Goal: Task Accomplishment & Management: Complete application form

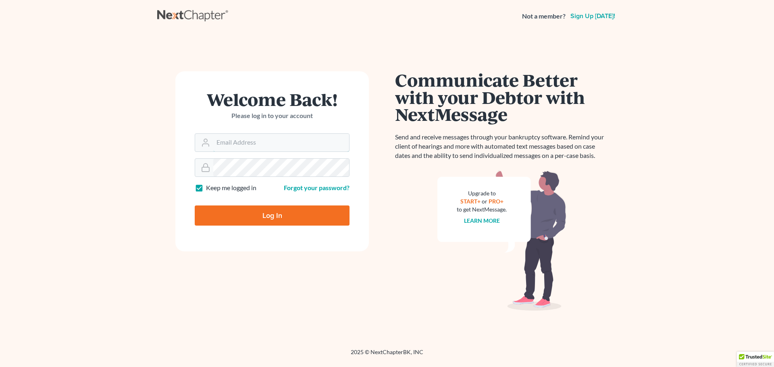
type input "[EMAIL_ADDRESS][DOMAIN_NAME]"
click at [278, 213] on input "Log In" at bounding box center [272, 216] width 155 height 20
type input "Thinking..."
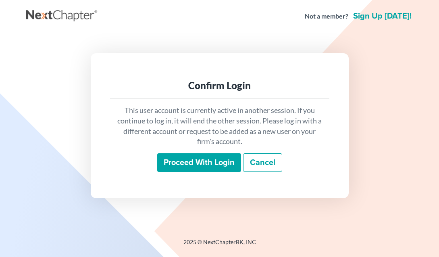
click at [208, 158] on input "Proceed with login" at bounding box center [199, 162] width 84 height 19
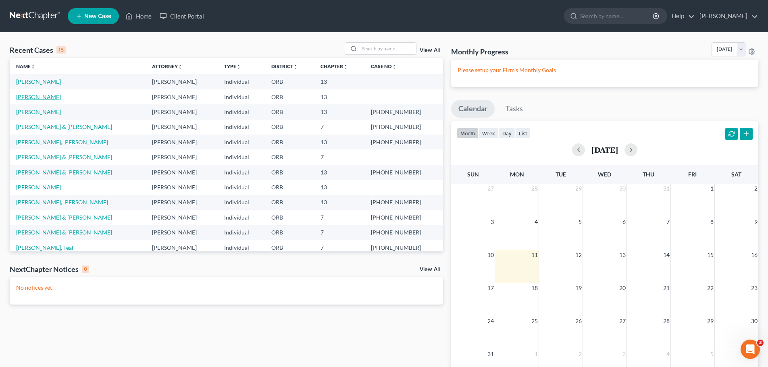
click at [42, 96] on link "[PERSON_NAME]" at bounding box center [38, 97] width 45 height 7
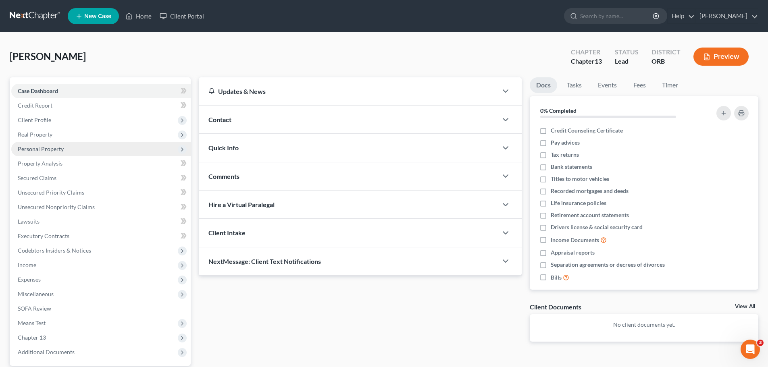
click at [29, 146] on span "Personal Property" at bounding box center [41, 149] width 46 height 7
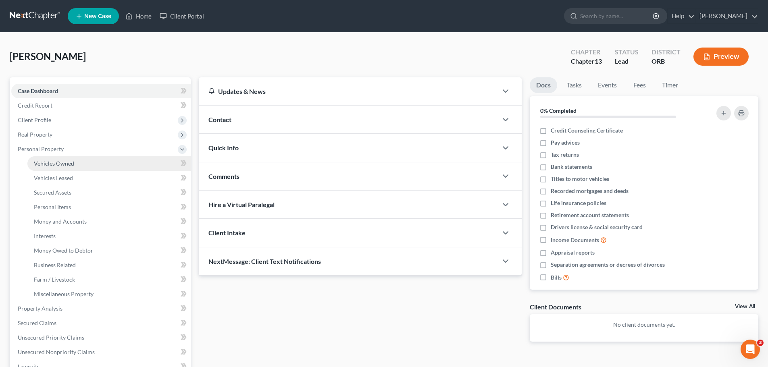
click at [64, 166] on span "Vehicles Owned" at bounding box center [54, 163] width 40 height 7
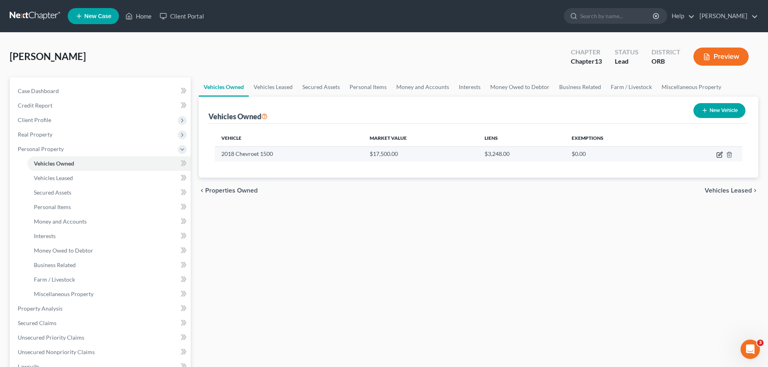
click at [439, 156] on icon "button" at bounding box center [719, 155] width 6 height 6
select select "1"
select select "8"
select select "2"
select select "0"
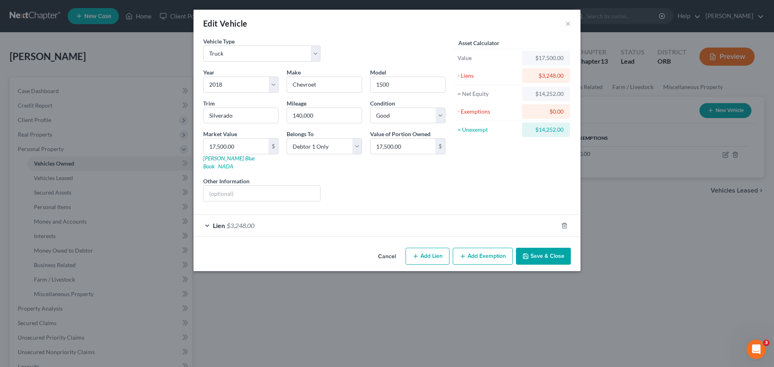
click at [210, 217] on div "Lien $3,248.00" at bounding box center [375, 225] width 364 height 21
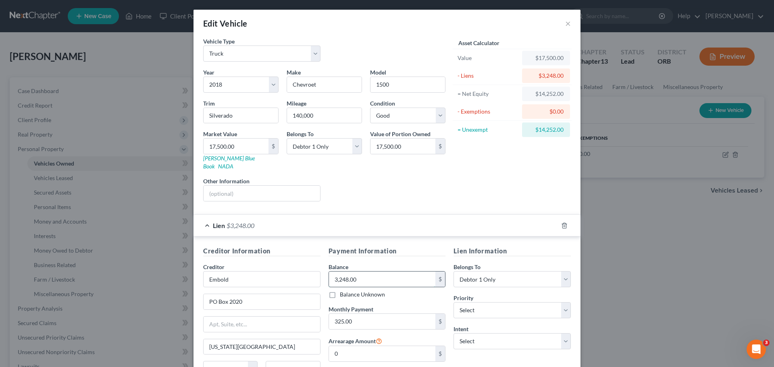
click at [342, 256] on input "3,248.00" at bounding box center [382, 279] width 107 height 15
click at [363, 256] on input "3,248.00" at bounding box center [382, 279] width 107 height 15
type input "3"
type input "2,400"
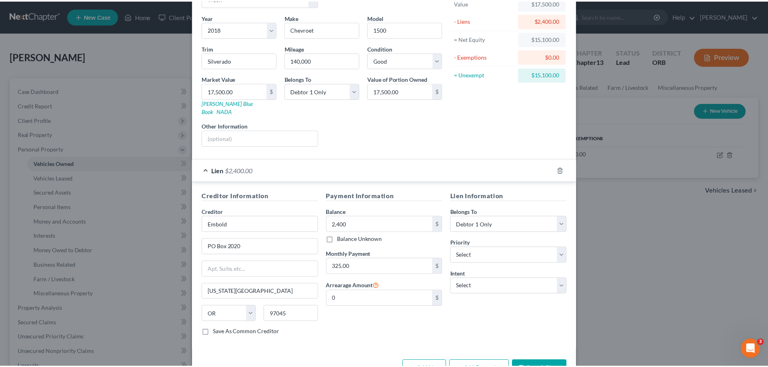
scroll to position [74, 0]
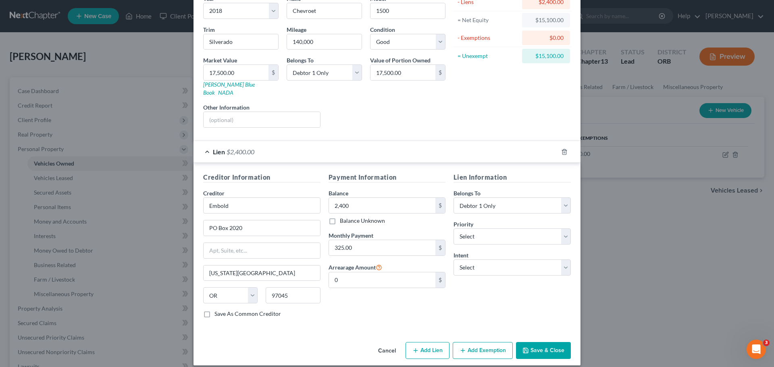
click at [439, 256] on button "Save & Close" at bounding box center [543, 350] width 55 height 17
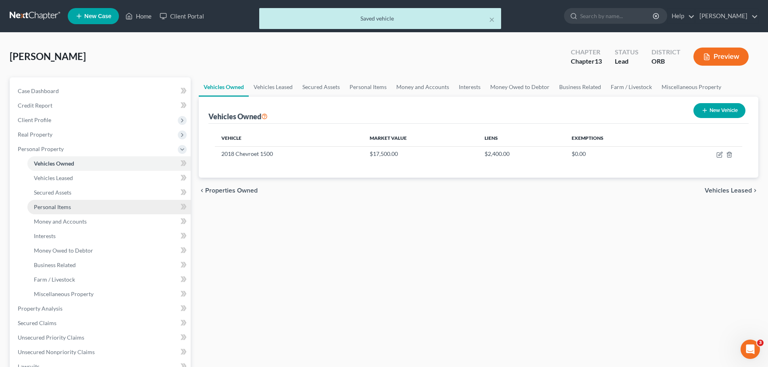
click at [55, 208] on span "Personal Items" at bounding box center [52, 207] width 37 height 7
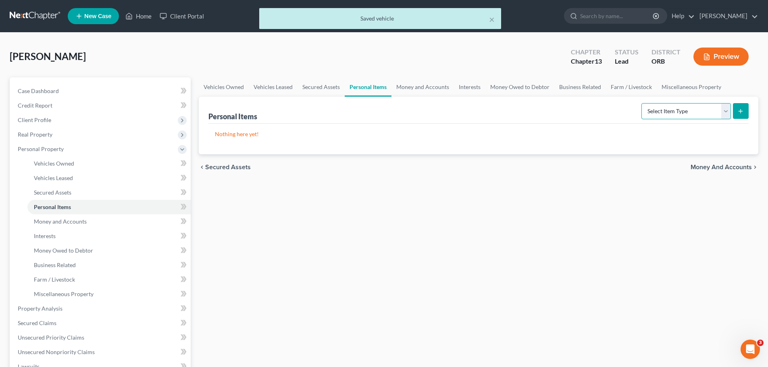
click at [439, 111] on select "Select Item Type Clothing Collectibles Of Value Electronics Firearms Household …" at bounding box center [685, 111] width 89 height 16
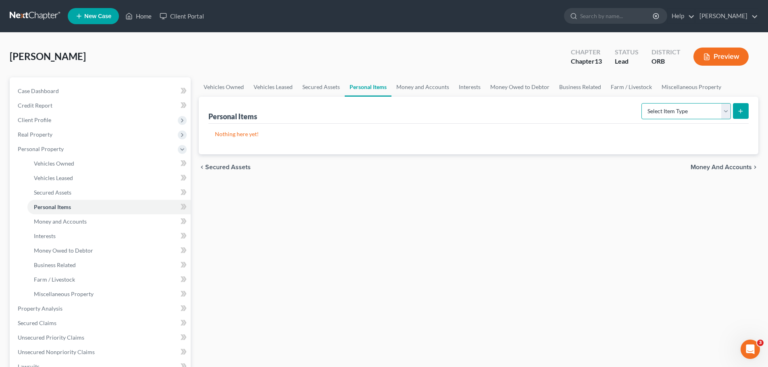
select select "clothing"
click at [439, 103] on select "Select Item Type Clothing Collectibles Of Value Electronics Firearms Household …" at bounding box center [685, 111] width 89 height 16
click at [439, 111] on icon "submit" at bounding box center [740, 111] width 6 height 6
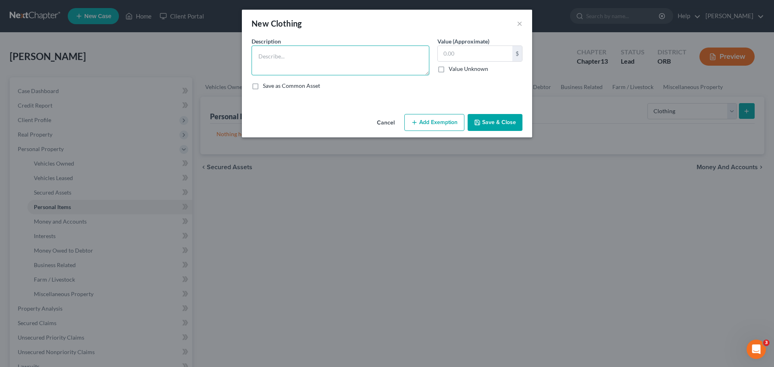
click at [283, 67] on textarea at bounding box center [341, 61] width 178 height 30
type textarea "Used clothes at residence"
type input "300"
click at [439, 123] on button "Save & Close" at bounding box center [495, 122] width 55 height 17
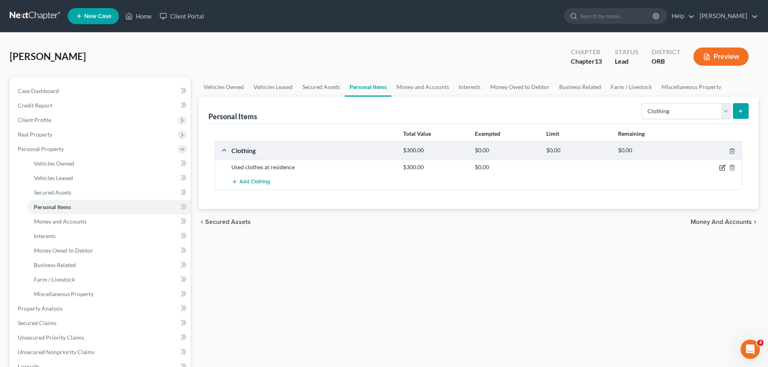
click at [439, 166] on icon "button" at bounding box center [722, 168] width 5 height 5
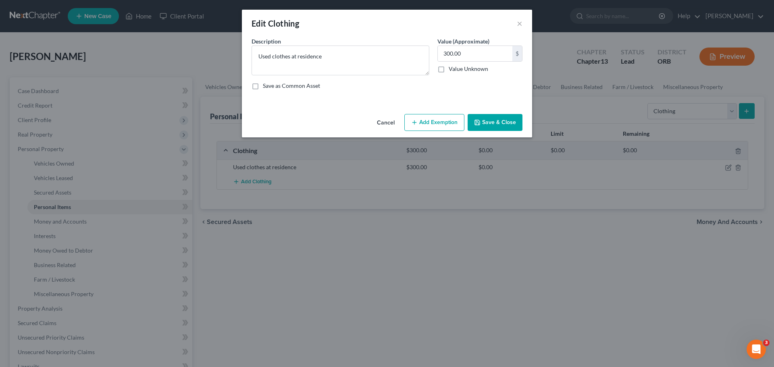
click at [439, 123] on button "Add Exemption" at bounding box center [434, 122] width 60 height 17
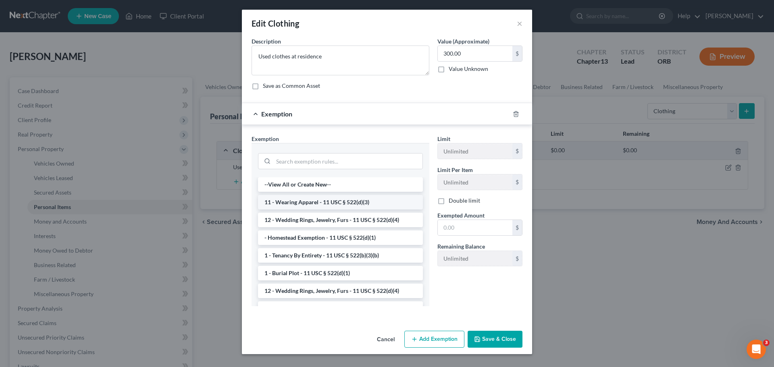
click at [318, 202] on li "11 - Wearing Apparel - 11 USC § 522(d)(3)" at bounding box center [340, 202] width 165 height 15
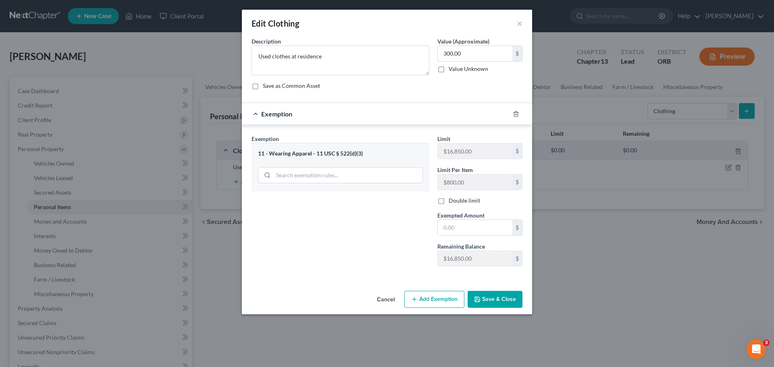
click at [439, 256] on button "Save & Close" at bounding box center [495, 299] width 55 height 17
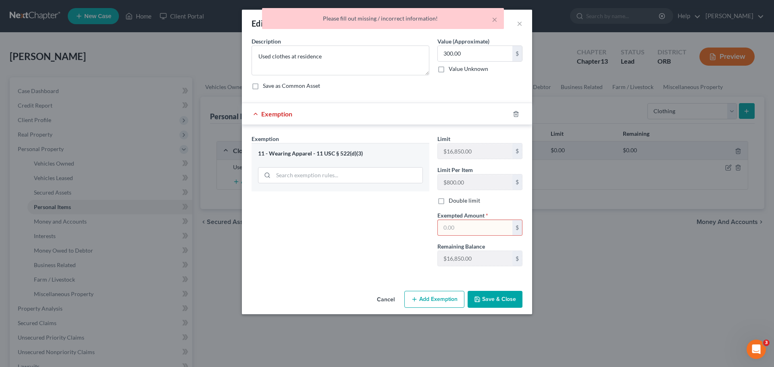
drag, startPoint x: 458, startPoint y: 227, endPoint x: 452, endPoint y: 227, distance: 5.2
click at [439, 227] on input "text" at bounding box center [475, 227] width 75 height 15
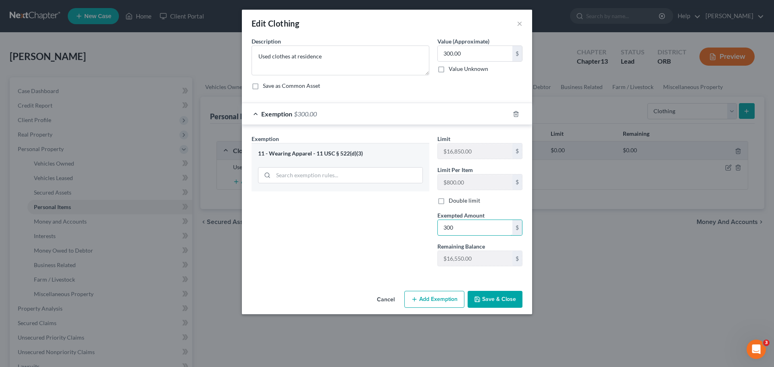
type input "300"
click at [439, 256] on button "Save & Close" at bounding box center [495, 299] width 55 height 17
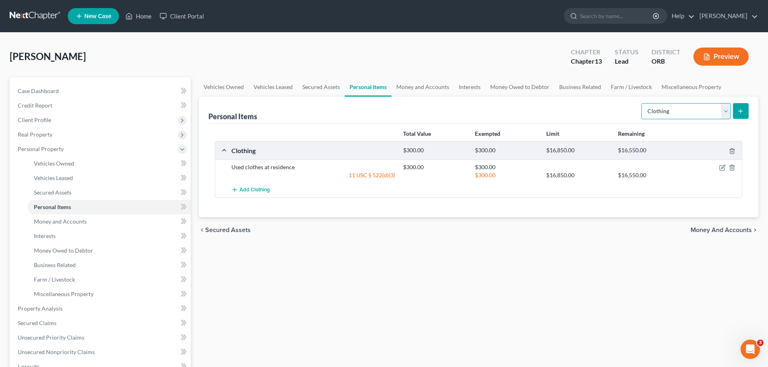
click at [439, 113] on select "Select Item Type Clothing Collectibles Of Value Electronics Firearms Household …" at bounding box center [685, 111] width 89 height 16
select select "electronics"
click at [439, 103] on select "Select Item Type Clothing Collectibles Of Value Electronics Firearms Household …" at bounding box center [685, 111] width 89 height 16
click at [439, 110] on icon "submit" at bounding box center [740, 111] width 6 height 6
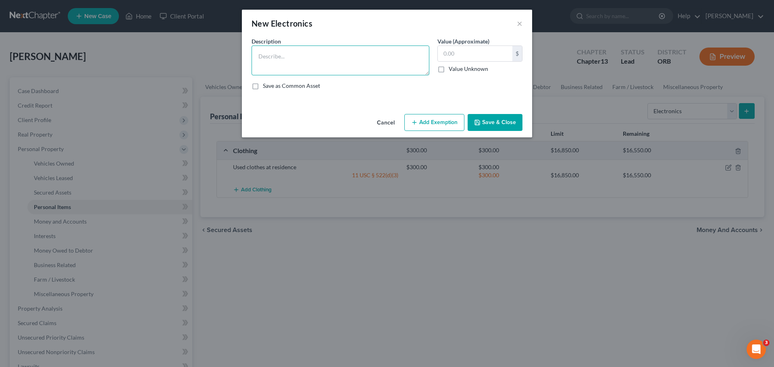
click at [305, 57] on textarea at bounding box center [341, 61] width 178 height 30
type textarea "Home electronics"
type input "500"
click at [439, 128] on button "Add Exemption" at bounding box center [434, 122] width 60 height 17
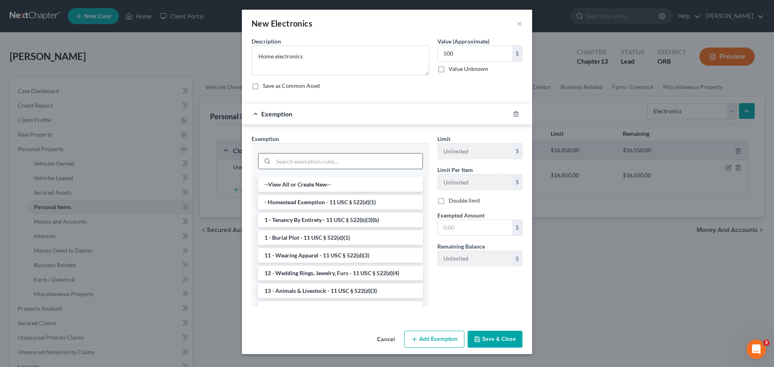
click at [287, 160] on input "search" at bounding box center [347, 161] width 149 height 15
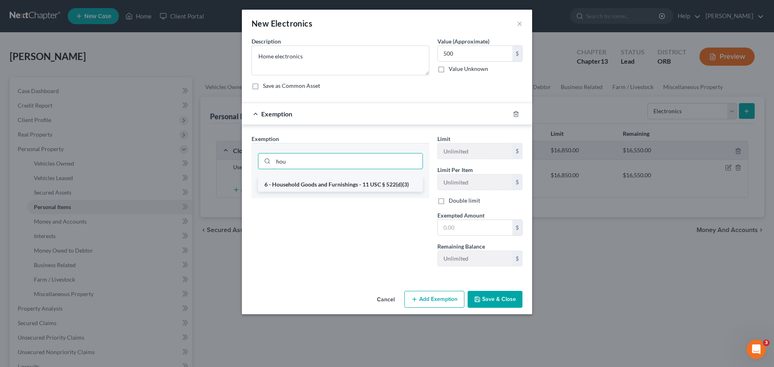
type input "hou"
click at [333, 184] on li "6 - Household Goods and Furnishings - 11 USC § 522(d)(3)" at bounding box center [340, 184] width 165 height 15
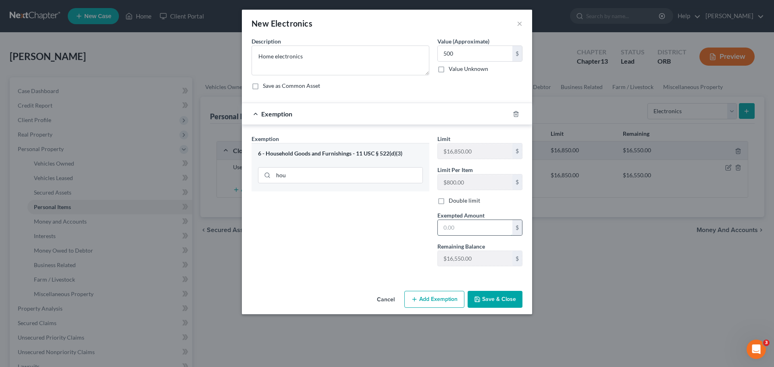
click at [439, 229] on input "text" at bounding box center [475, 227] width 75 height 15
type input "500"
click at [439, 256] on button "Save & Close" at bounding box center [495, 299] width 55 height 17
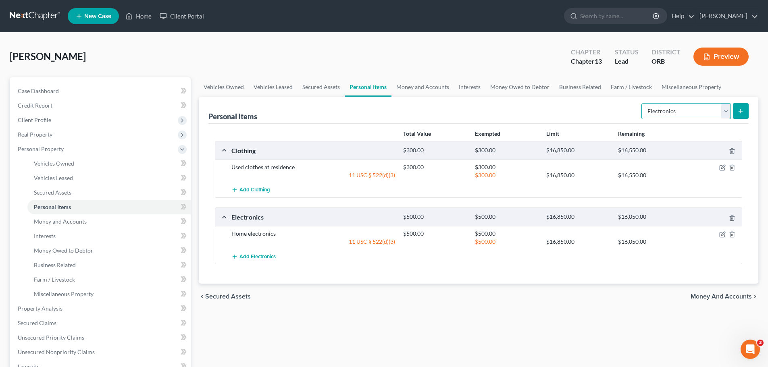
click at [439, 109] on select "Select Item Type Clothing Collectibles Of Value Electronics Firearms Household …" at bounding box center [685, 111] width 89 height 16
click at [439, 103] on select "Select Item Type Clothing Collectibles Of Value Electronics Firearms Household …" at bounding box center [685, 111] width 89 height 16
click at [439, 110] on select "Select Item Type Clothing Collectibles Of Value Electronics Firearms Household …" at bounding box center [685, 111] width 89 height 16
select select "household_goods"
click at [439, 103] on select "Select Item Type Clothing Collectibles Of Value Electronics Firearms Household …" at bounding box center [685, 111] width 89 height 16
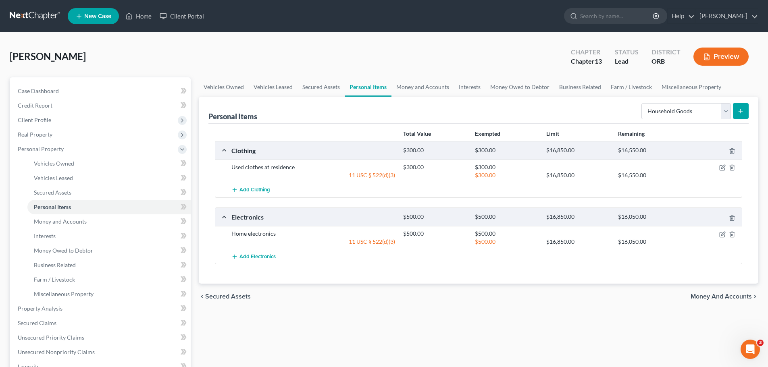
click at [439, 113] on icon "submit" at bounding box center [740, 111] width 6 height 6
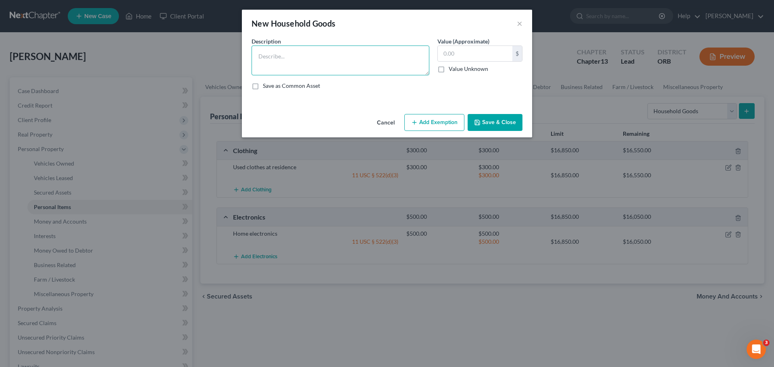
click at [316, 64] on textarea at bounding box center [341, 61] width 178 height 30
type textarea "Household goods and furnishings"
type input "1,000"
click at [436, 123] on button "Add Exemption" at bounding box center [434, 122] width 60 height 17
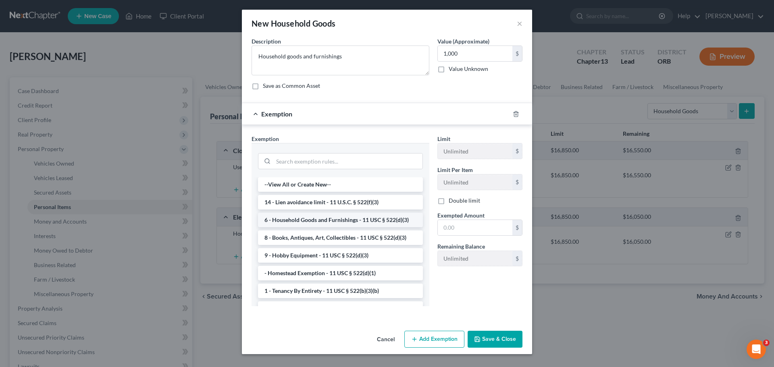
click at [356, 222] on li "6 - Household Goods and Furnishings - 11 USC § 522(d)(3)" at bounding box center [340, 220] width 165 height 15
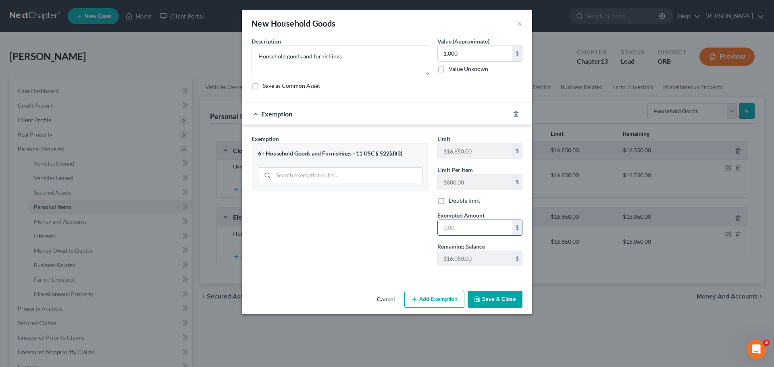
click at [439, 227] on input "text" at bounding box center [475, 227] width 75 height 15
type input "1,000"
click at [439, 256] on button "Save & Close" at bounding box center [495, 299] width 55 height 17
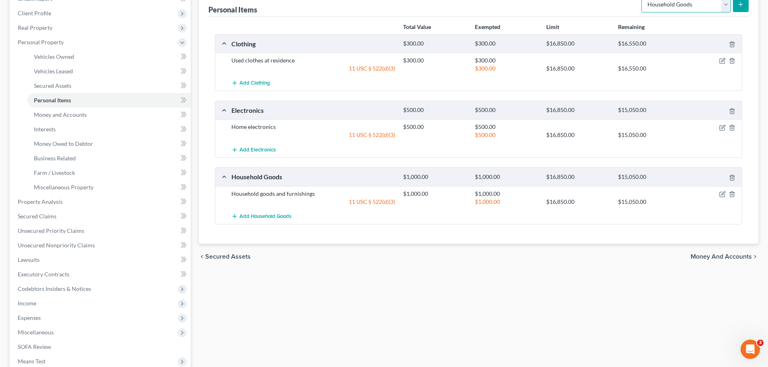
scroll to position [103, 0]
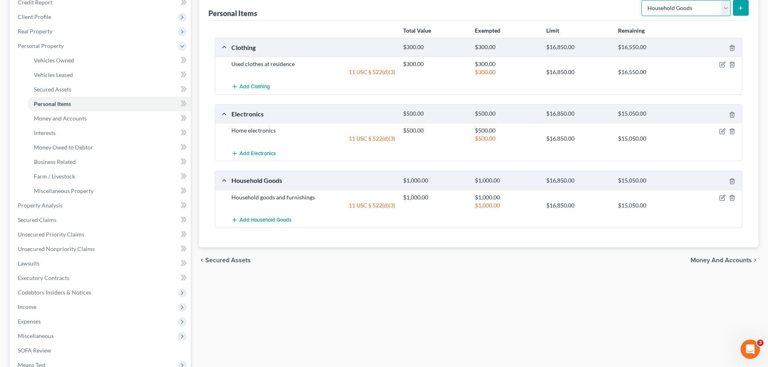
click at [439, 4] on select "Select Item Type Clothing Collectibles Of Value Electronics Firearms Household …" at bounding box center [685, 8] width 89 height 16
click at [439, 256] on div "Vehicles Owned Vehicles Leased Secured Assets Personal Items Money and Accounts…" at bounding box center [479, 214] width 568 height 480
click at [439, 12] on select "Select Item Type Clothing Collectibles Of Value Electronics Firearms Household …" at bounding box center [685, 8] width 89 height 16
select select "pets"
click at [439, 0] on select "Select Item Type Clothing Collectibles Of Value Electronics Firearms Household …" at bounding box center [685, 8] width 89 height 16
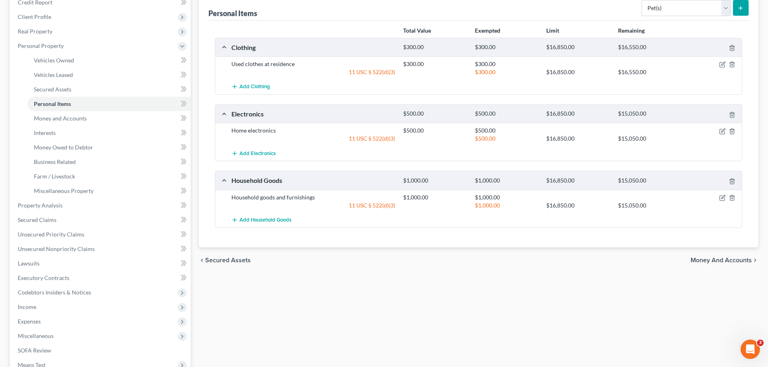
click at [439, 5] on icon "submit" at bounding box center [740, 8] width 6 height 6
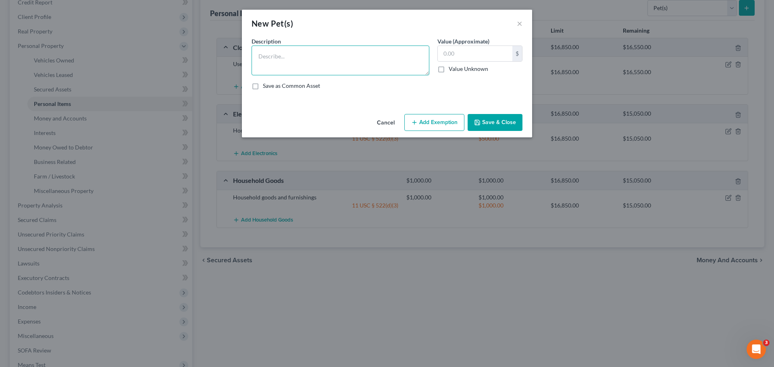
click at [261, 52] on textarea at bounding box center [341, 61] width 178 height 30
type textarea "Housepet, no sale value"
click at [439, 121] on button "Save & Close" at bounding box center [495, 122] width 55 height 17
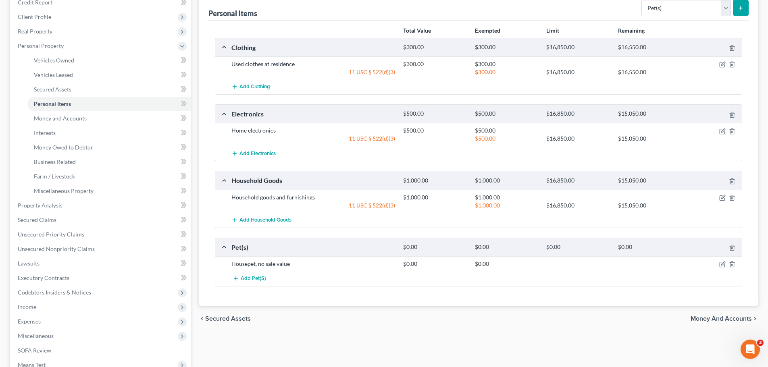
click at [439, 256] on span "Money and Accounts" at bounding box center [721, 319] width 61 height 6
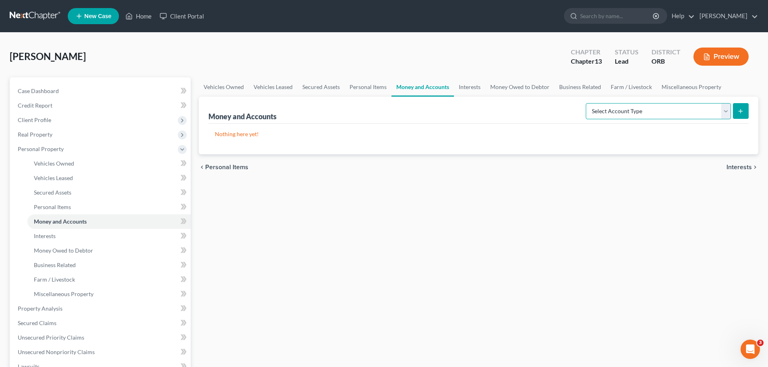
click at [439, 110] on select "Select Account Type Brokerage Cash on Hand Certificates of Deposit Checking Acc…" at bounding box center [658, 111] width 145 height 16
select select "checking"
click at [439, 103] on select "Select Account Type Brokerage Cash on Hand Certificates of Deposit Checking Acc…" at bounding box center [658, 111] width 145 height 16
click at [439, 114] on button "submit" at bounding box center [741, 111] width 16 height 16
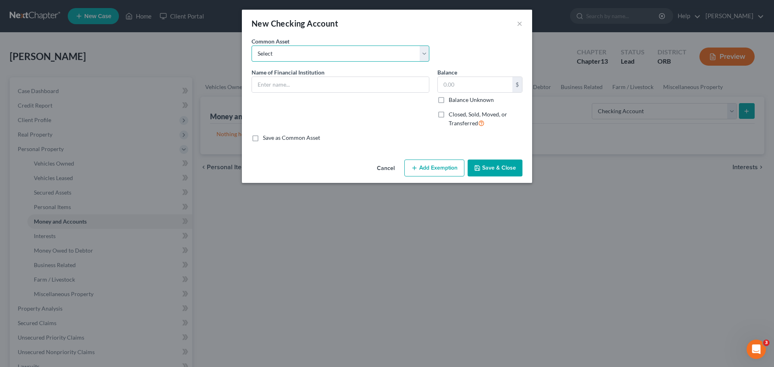
click at [301, 52] on select "Select US Bank" at bounding box center [341, 54] width 178 height 16
click at [284, 96] on div "Name of Financial Institution *" at bounding box center [341, 101] width 186 height 66
click at [283, 88] on input "text" at bounding box center [340, 84] width 177 height 15
type input "b"
type input "Bank of America"
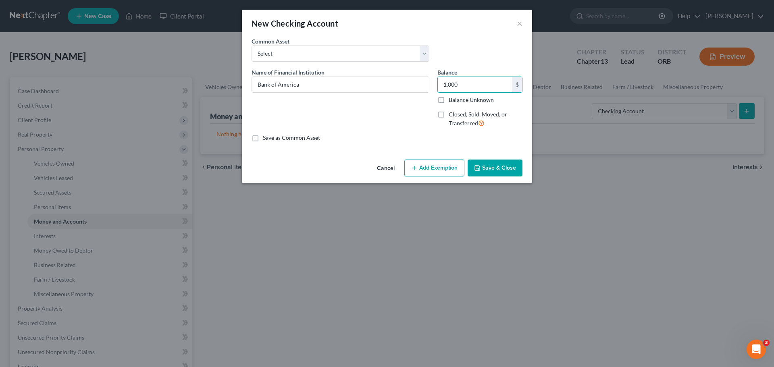
type input "1,000"
click at [439, 169] on button "Add Exemption" at bounding box center [434, 168] width 60 height 17
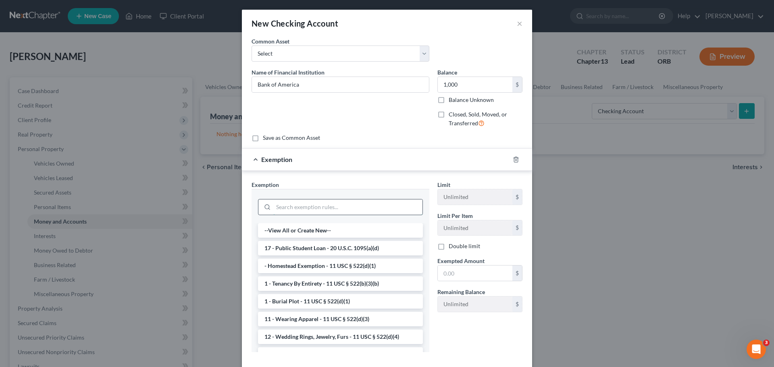
click at [326, 209] on input "search" at bounding box center [347, 207] width 149 height 15
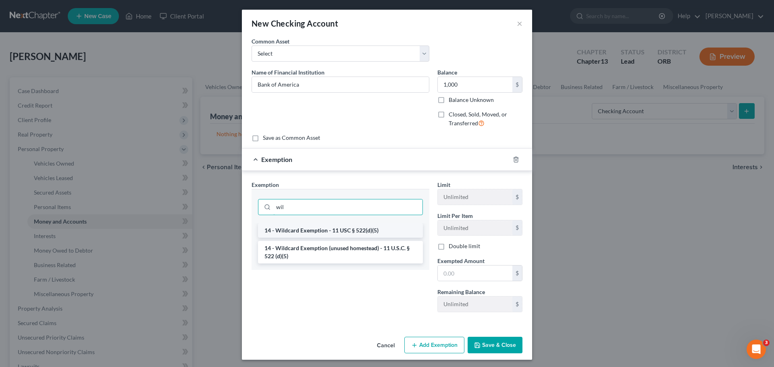
type input "wil"
click at [339, 234] on li "14 - Wildcard Exemption - 11 USC § 522(d)(5)" at bounding box center [340, 230] width 165 height 15
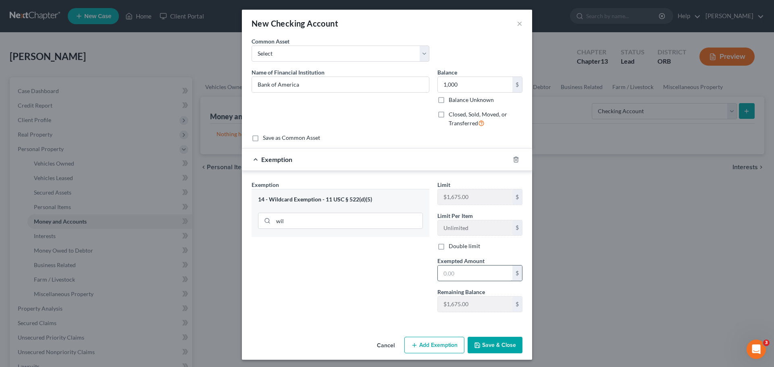
click at [439, 256] on input "text" at bounding box center [475, 273] width 75 height 15
type input "1,000"
click at [439, 256] on button "Save & Close" at bounding box center [495, 345] width 55 height 17
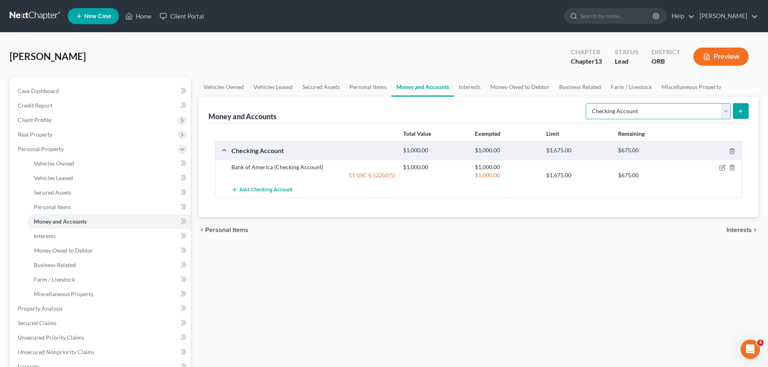
click at [439, 108] on select "Select Account Type Brokerage Cash on Hand Certificates of Deposit Checking Acc…" at bounding box center [658, 111] width 145 height 16
select select "savings"
click at [439, 103] on select "Select Account Type Brokerage Cash on Hand Certificates of Deposit Checking Acc…" at bounding box center [658, 111] width 145 height 16
click at [439, 109] on button "submit" at bounding box center [741, 111] width 16 height 16
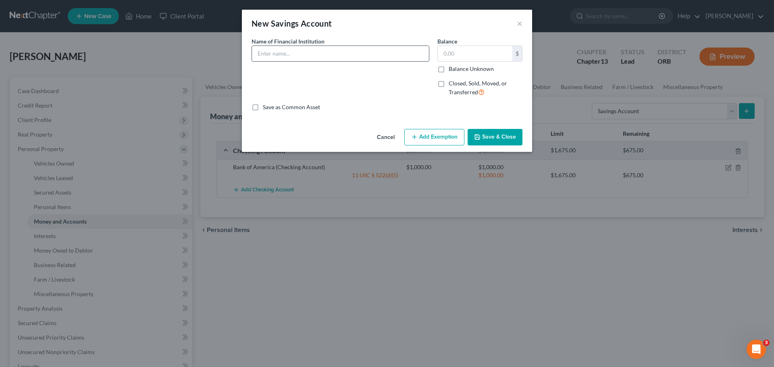
click at [325, 56] on input "text" at bounding box center [340, 53] width 177 height 15
type input "Bank of America"
type input "2,000"
click at [433, 143] on button "Add Exemption" at bounding box center [434, 137] width 60 height 17
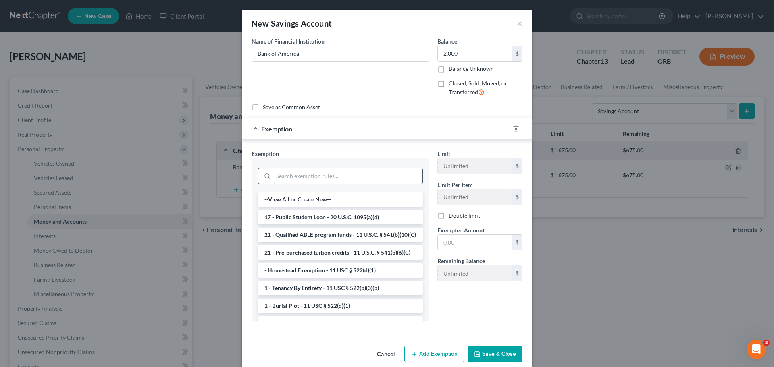
click at [322, 172] on input "search" at bounding box center [347, 176] width 149 height 15
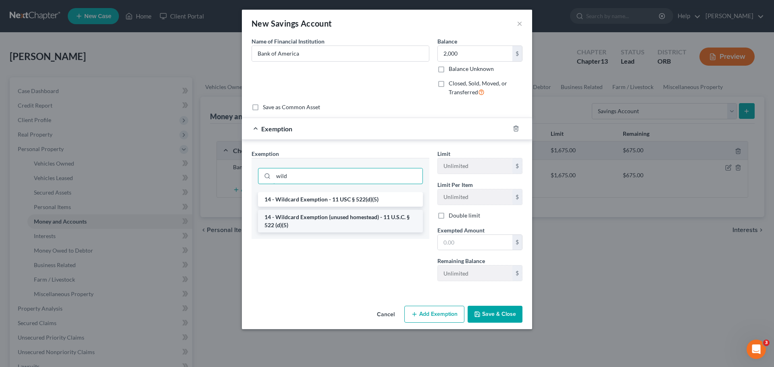
type input "wild"
click at [316, 221] on li "14 - Wildcard Exemption (unused homestead) - 11 U.S.C. § 522 (d)(5)" at bounding box center [340, 221] width 165 height 23
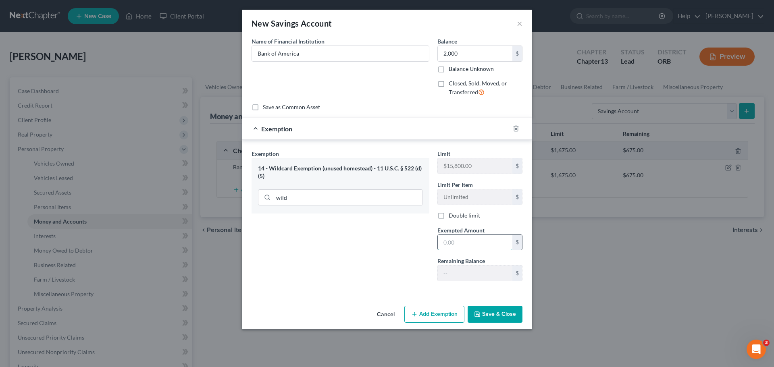
click at [439, 243] on input "text" at bounding box center [475, 242] width 75 height 15
type input "2,000"
click at [439, 256] on button "Save & Close" at bounding box center [495, 314] width 55 height 17
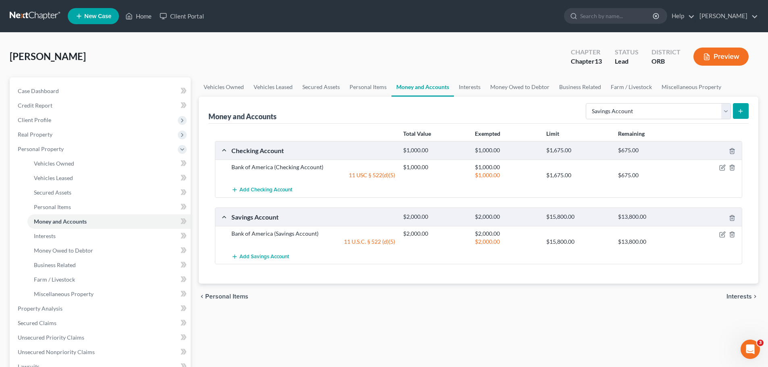
click at [439, 256] on span "Interests" at bounding box center [738, 296] width 25 height 6
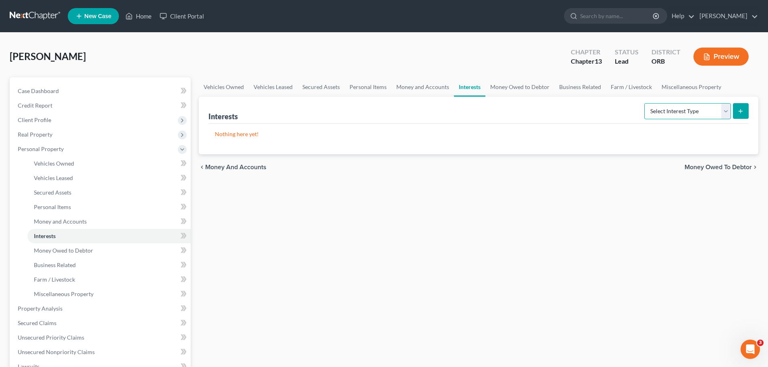
click at [439, 117] on select "Select Interest Type 401K Annuity Bond Education IRA Government Bond Government…" at bounding box center [687, 111] width 87 height 16
select select "ira"
click at [439, 103] on select "Select Interest Type 401K Annuity Bond Education IRA Government Bond Government…" at bounding box center [687, 111] width 87 height 16
click at [439, 109] on icon "submit" at bounding box center [740, 111] width 6 height 6
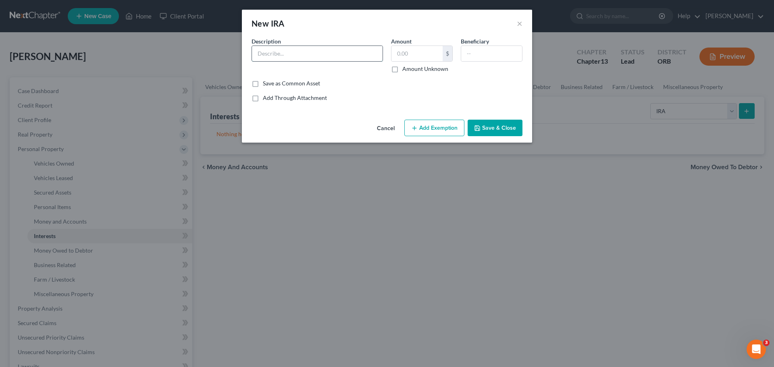
click at [276, 54] on input "text" at bounding box center [317, 53] width 131 height 15
type input "Bank of America"
type input "7,000"
click at [439, 131] on button "Add Exemption" at bounding box center [434, 128] width 60 height 17
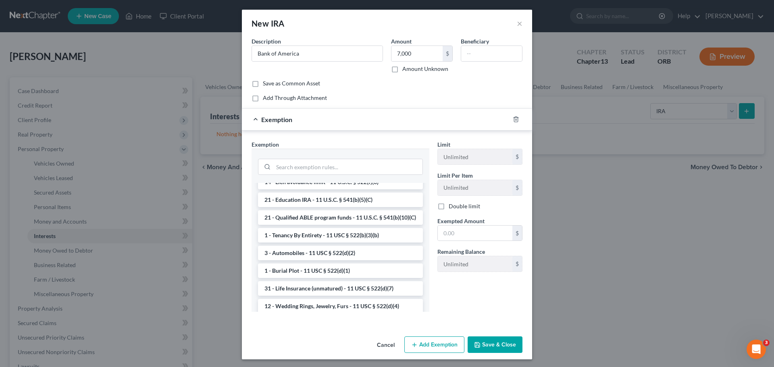
scroll to position [113, 0]
click at [283, 165] on input "search" at bounding box center [347, 166] width 149 height 15
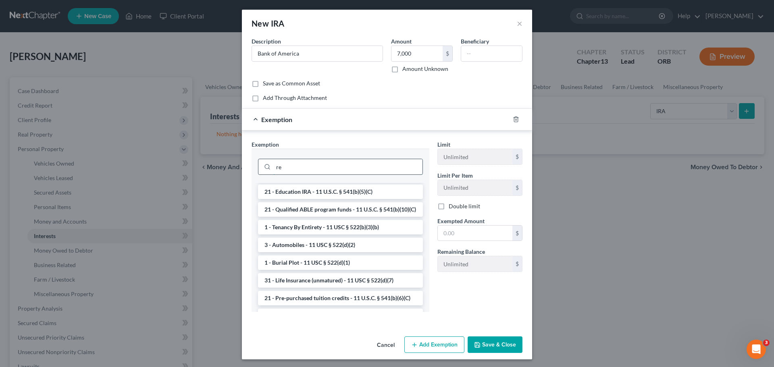
type input "r"
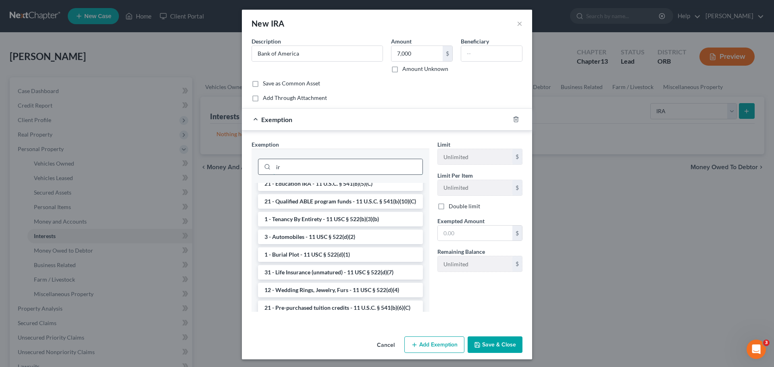
scroll to position [0, 0]
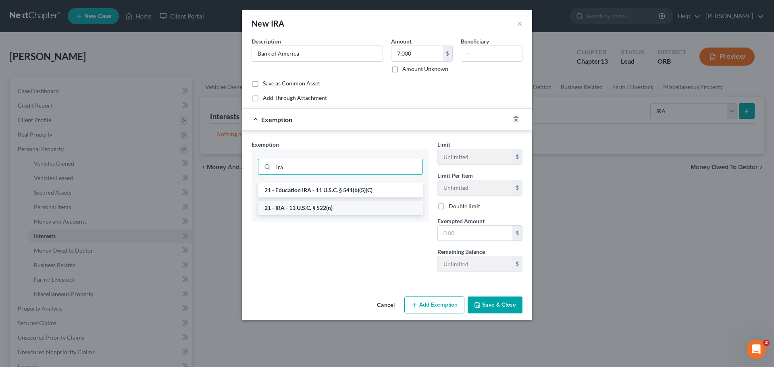
type input "ira"
click at [287, 208] on li "21 - IRA - 11 U.S.C. § 522(n)" at bounding box center [340, 208] width 165 height 15
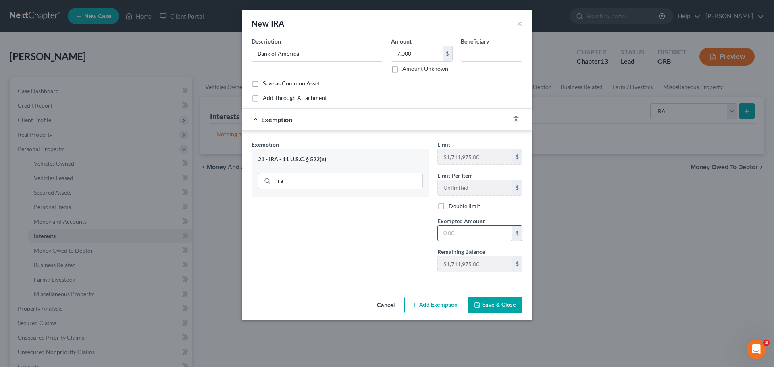
click at [439, 233] on input "text" at bounding box center [475, 233] width 75 height 15
type input "7,000"
click at [439, 256] on button "Save & Close" at bounding box center [495, 305] width 55 height 17
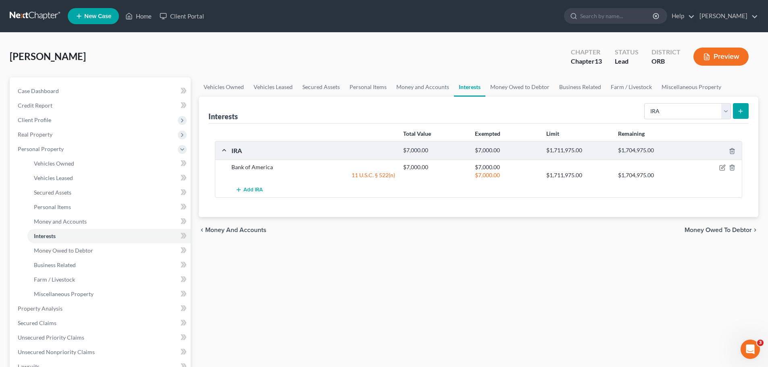
click at [439, 230] on span "Money Owed to Debtor" at bounding box center [717, 230] width 67 height 6
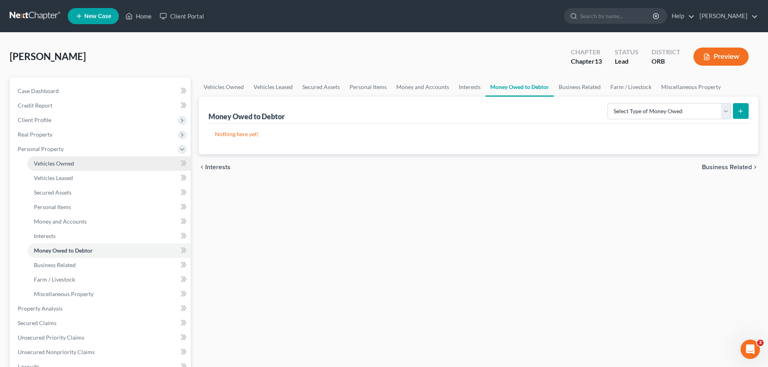
click at [60, 162] on span "Vehicles Owned" at bounding box center [54, 163] width 40 height 7
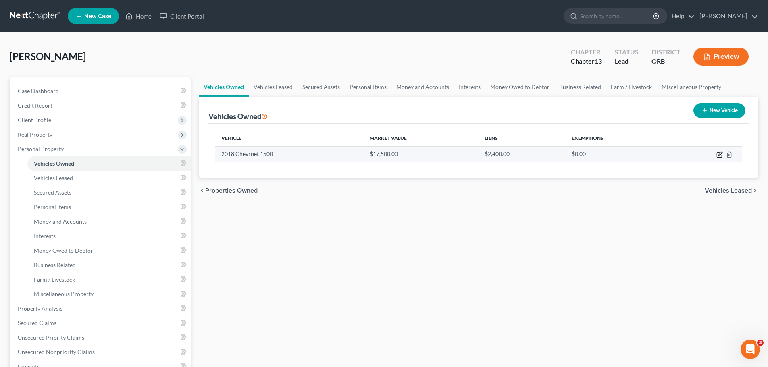
click at [439, 155] on icon "button" at bounding box center [719, 155] width 6 height 6
select select "1"
select select "8"
select select "2"
select select "0"
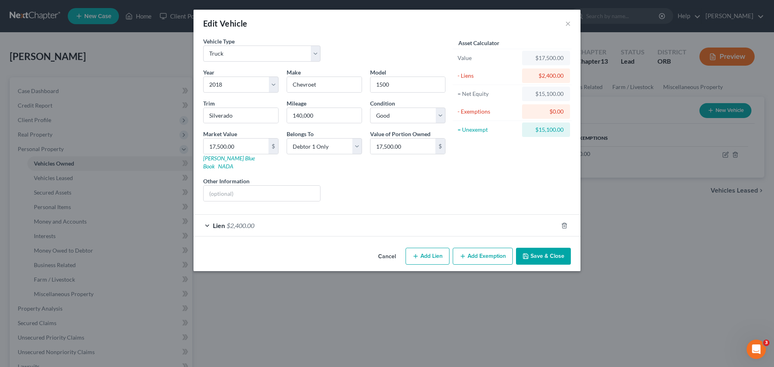
click at [439, 248] on button "Add Exemption" at bounding box center [483, 256] width 60 height 17
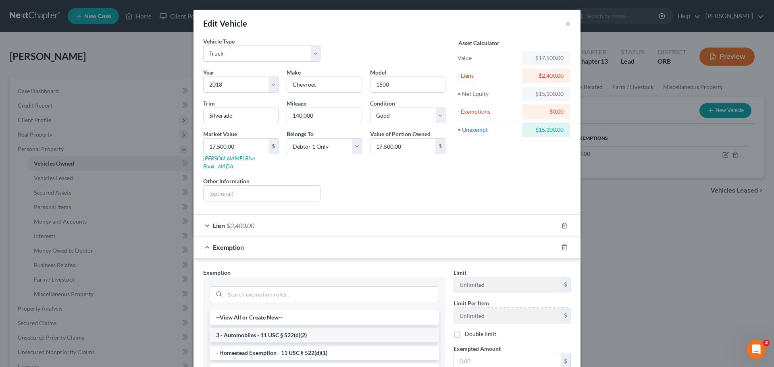
click at [261, 256] on li "3 - Automobiles - 11 USC § 522(d)(2)" at bounding box center [324, 335] width 229 height 15
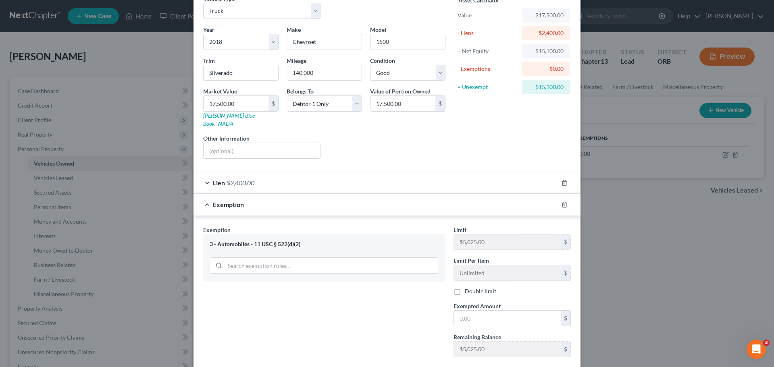
scroll to position [47, 0]
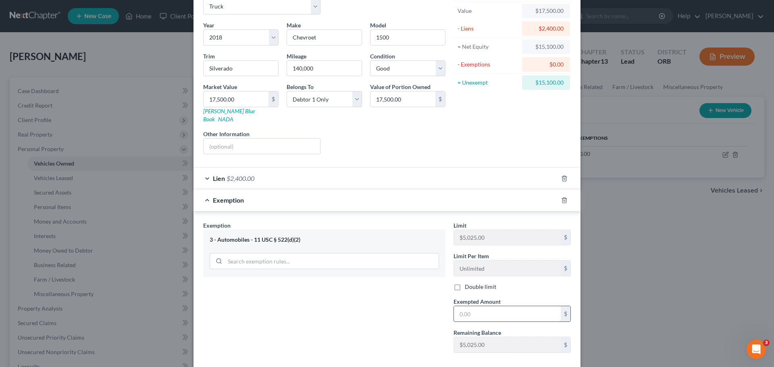
click at [439, 256] on input "text" at bounding box center [507, 313] width 107 height 15
type input "5,025"
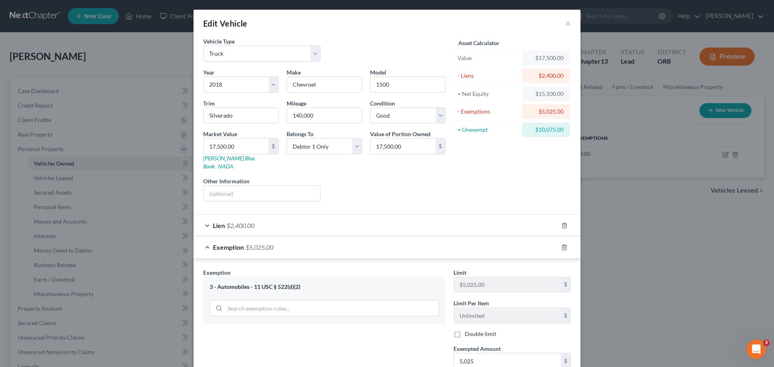
scroll to position [82, 0]
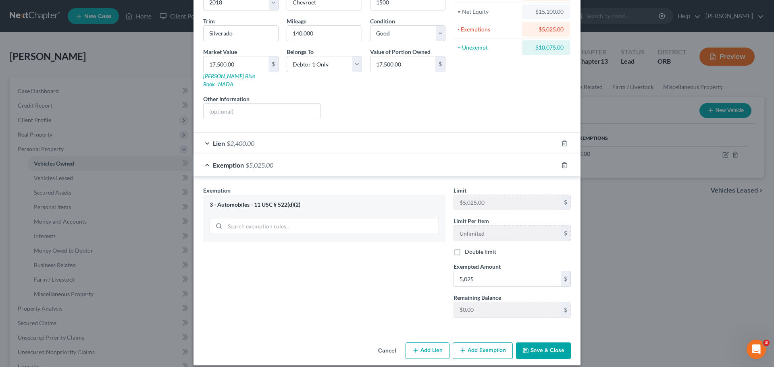
click at [439, 256] on button "Add Exemption" at bounding box center [483, 351] width 60 height 17
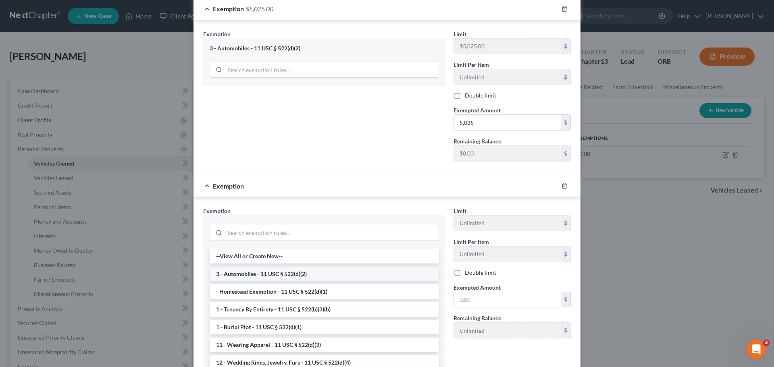
scroll to position [245, 0]
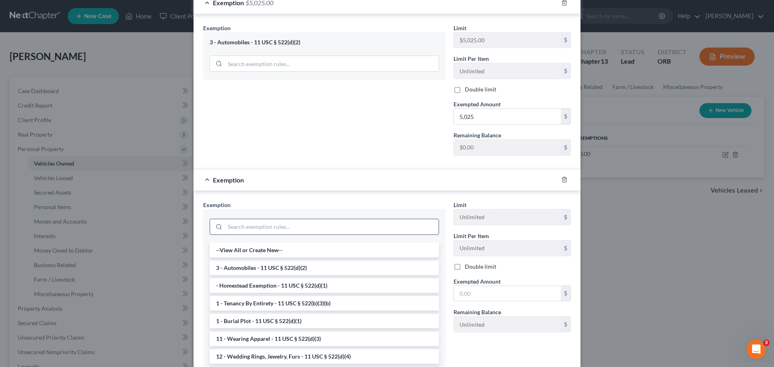
click at [281, 221] on input "search" at bounding box center [332, 226] width 214 height 15
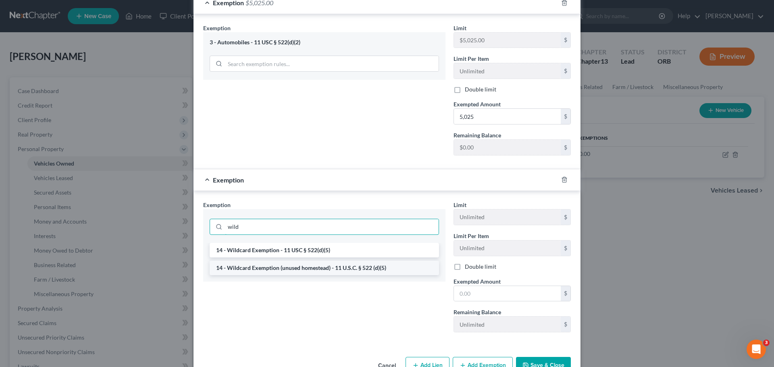
type input "wild"
click at [279, 256] on li "14 - Wildcard Exemption (unused homestead) - 11 U.S.C. § 522 (d)(5)" at bounding box center [324, 268] width 229 height 15
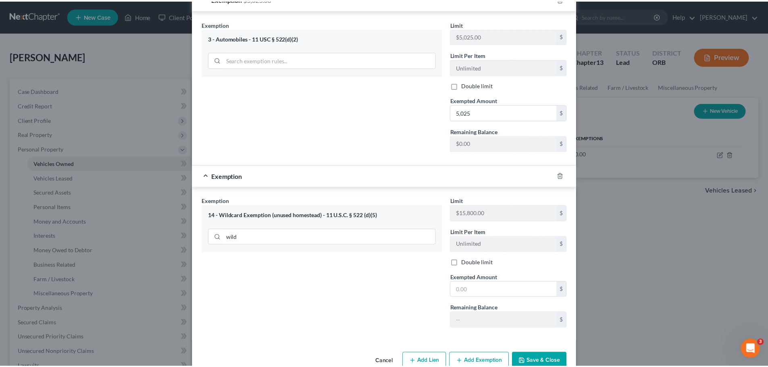
scroll to position [260, 0]
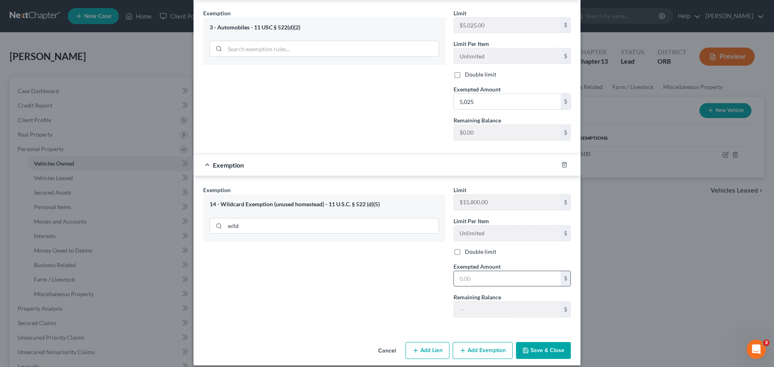
click at [439, 256] on input "text" at bounding box center [507, 278] width 107 height 15
type input "10,075"
click at [439, 256] on button "Save & Close" at bounding box center [543, 350] width 55 height 17
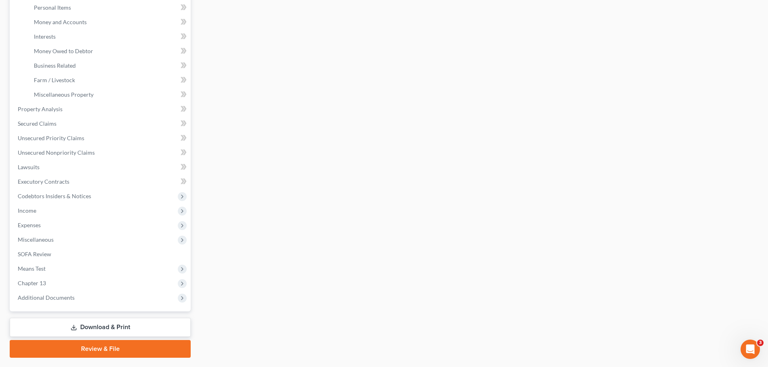
scroll to position [205, 0]
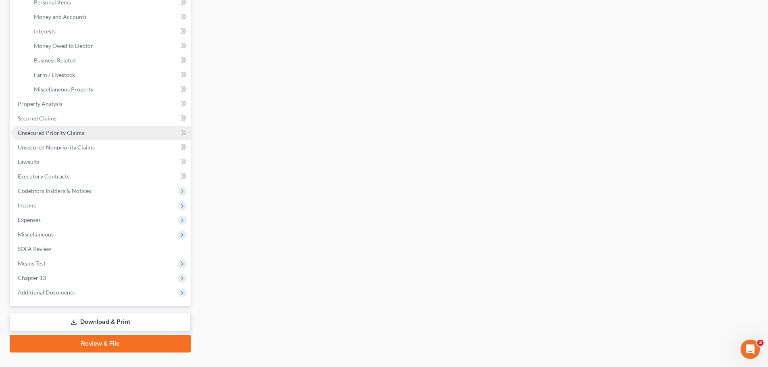
click at [72, 134] on span "Unsecured Priority Claims" at bounding box center [51, 132] width 67 height 7
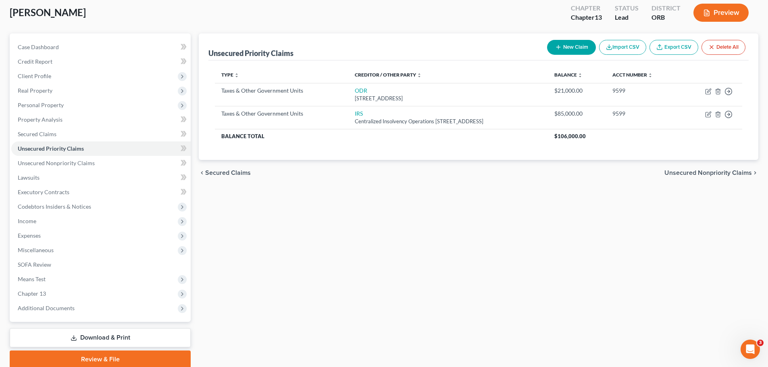
scroll to position [76, 0]
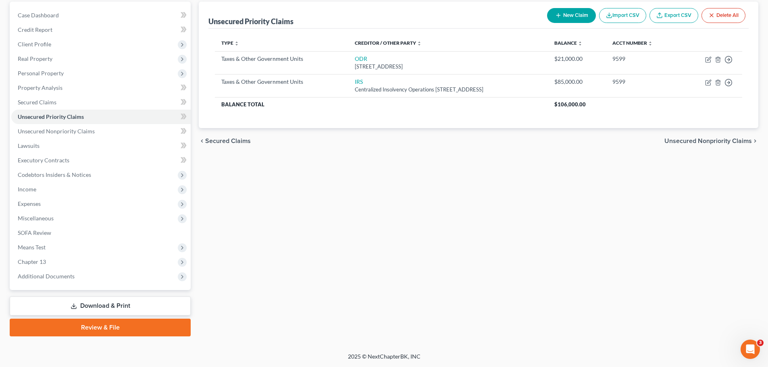
click at [439, 144] on span "Unsecured Nonpriority Claims" at bounding box center [707, 141] width 87 height 6
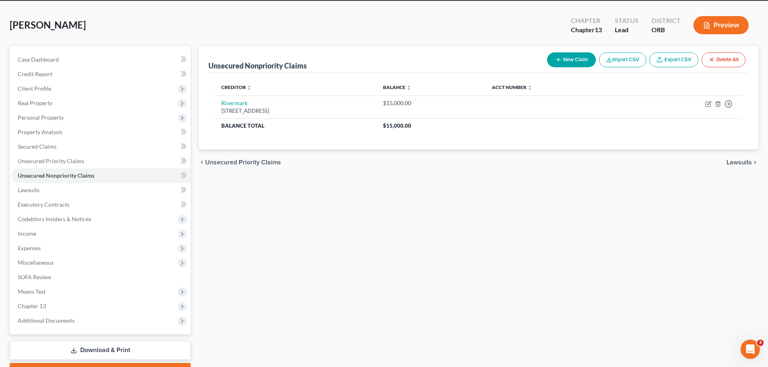
scroll to position [76, 0]
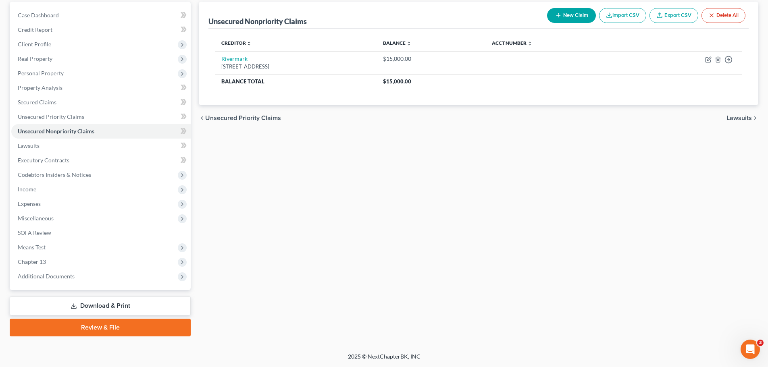
click at [107, 256] on link "Download & Print" at bounding box center [100, 306] width 181 height 19
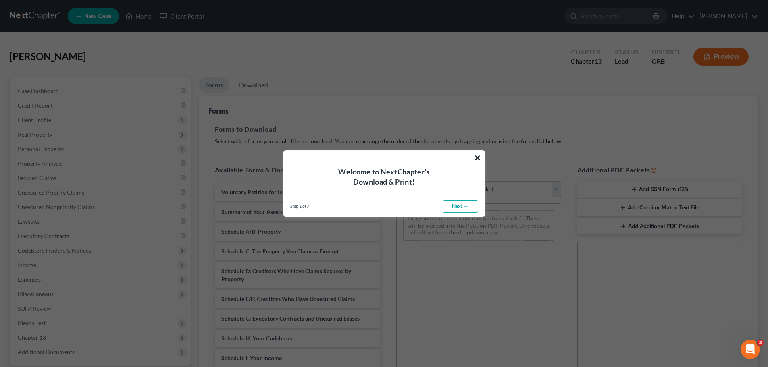
click at [439, 157] on button "×" at bounding box center [478, 157] width 8 height 13
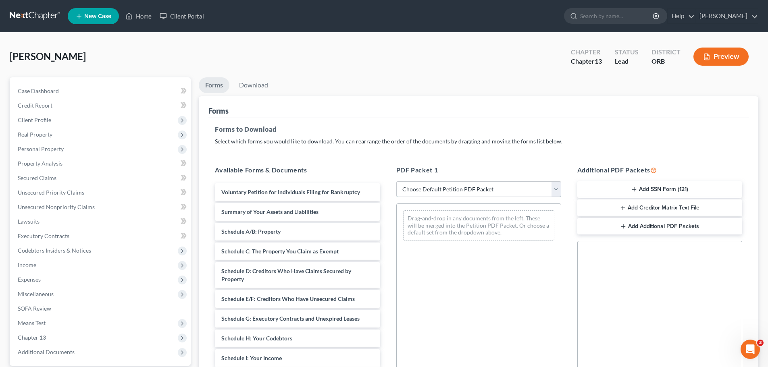
click at [439, 193] on select "Choose Default Petition PDF Packet Complete Bankruptcy Petition (all forms and …" at bounding box center [478, 189] width 165 height 16
select select "7"
click at [396, 181] on select "Choose Default Petition PDF Packet Complete Bankruptcy Petition (all forms and …" at bounding box center [478, 189] width 165 height 16
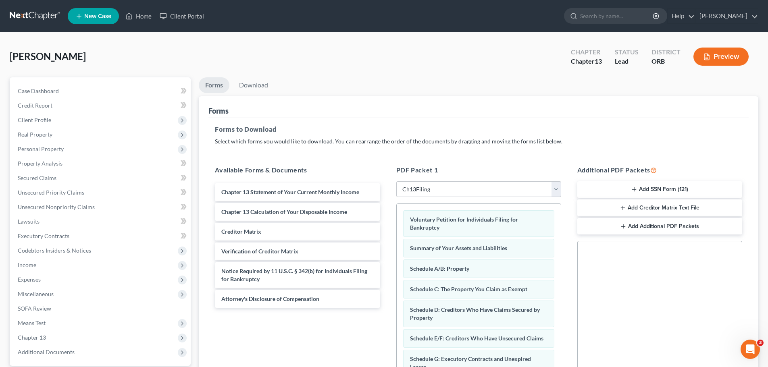
click at [439, 226] on button "Add Additional PDF Packets" at bounding box center [659, 226] width 165 height 17
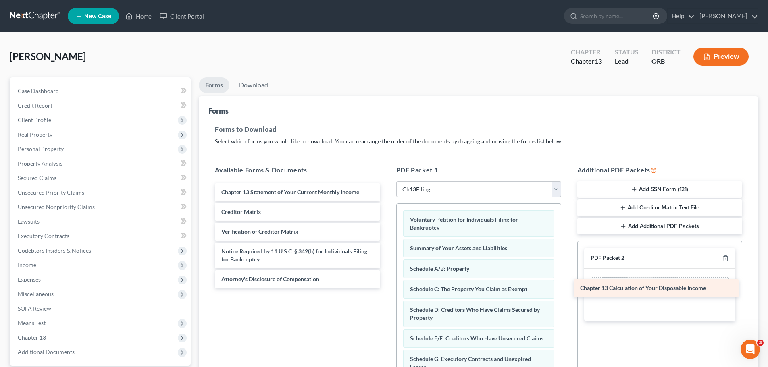
drag, startPoint x: 289, startPoint y: 212, endPoint x: 648, endPoint y: 289, distance: 366.8
click at [386, 256] on div "Chapter 13 Calculation of Your Disposable Income Chapter 13 Statement of Your C…" at bounding box center [297, 235] width 178 height 105
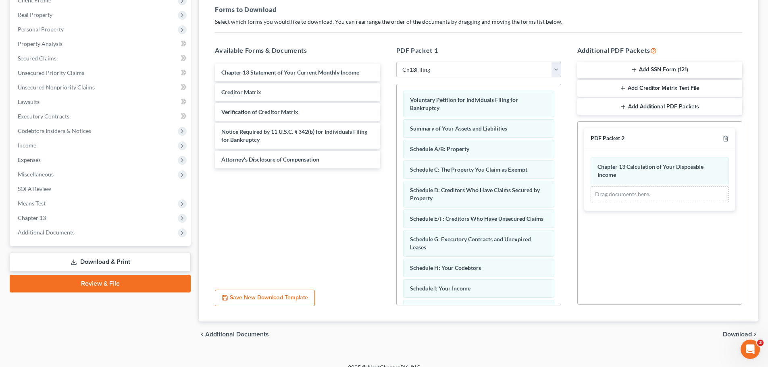
scroll to position [131, 0]
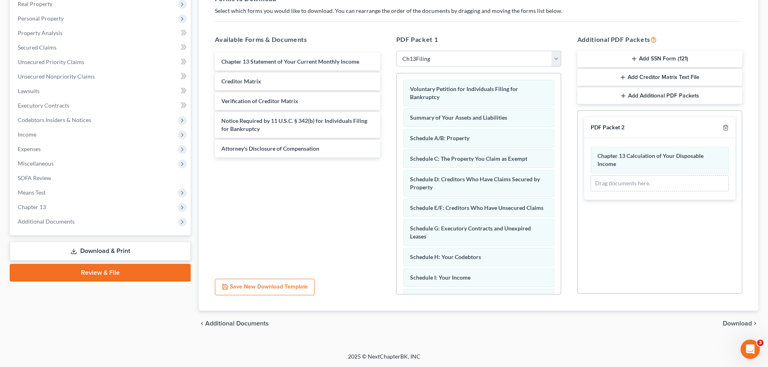
click at [439, 256] on span "Download" at bounding box center [737, 323] width 29 height 6
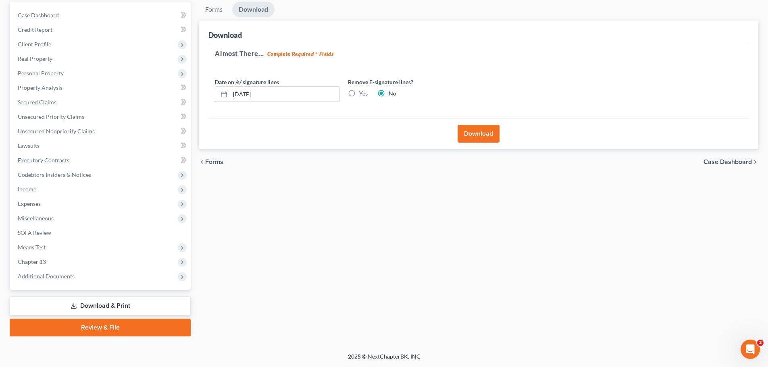
click at [439, 135] on button "Download" at bounding box center [479, 134] width 42 height 18
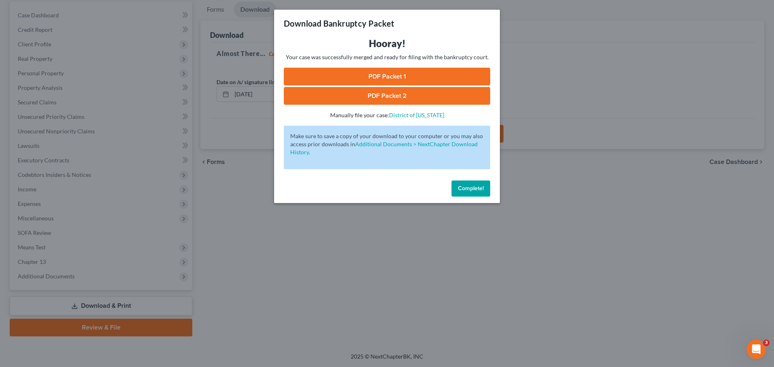
click at [406, 76] on link "PDF Packet 1" at bounding box center [387, 77] width 206 height 18
click at [344, 94] on link "PDF Packet 2" at bounding box center [387, 96] width 206 height 18
click at [439, 188] on span "Complete!" at bounding box center [471, 188] width 26 height 7
